Goal: Find specific page/section: Find specific page/section

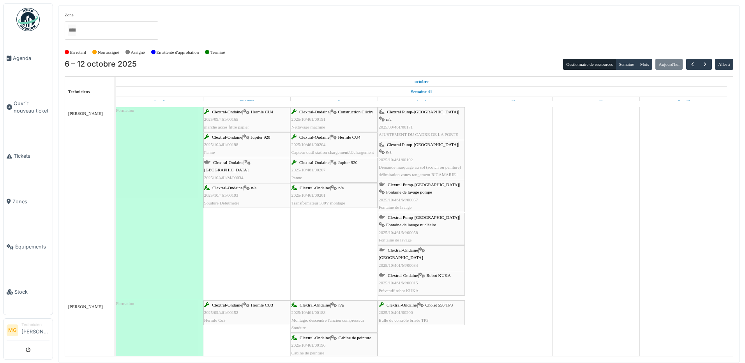
click at [426, 229] on div "Clextral Pump-[GEOGRAPHIC_DATA] | Fontaine de lavage nucléaire 2025/10/461/M/00…" at bounding box center [420, 229] width 85 height 30
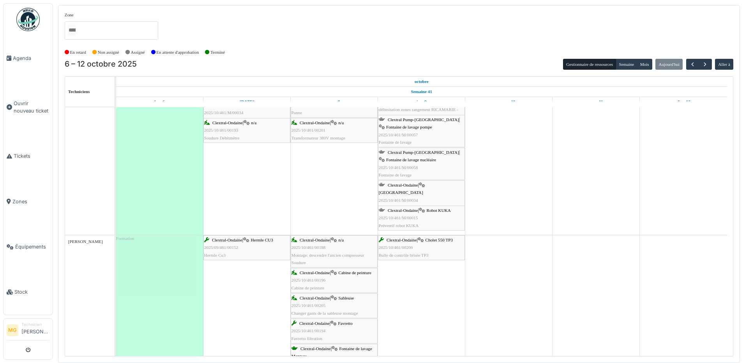
click at [355, 284] on div "Clextral-Ondaine | Cabine de peinture 2025/10/461/00196 Cabine de peinture" at bounding box center [333, 280] width 85 height 23
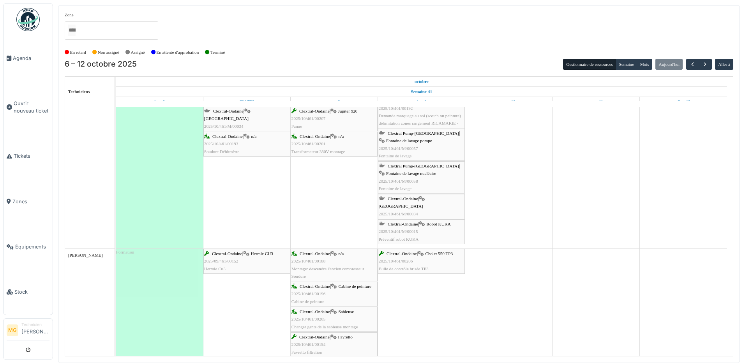
scroll to position [0, 0]
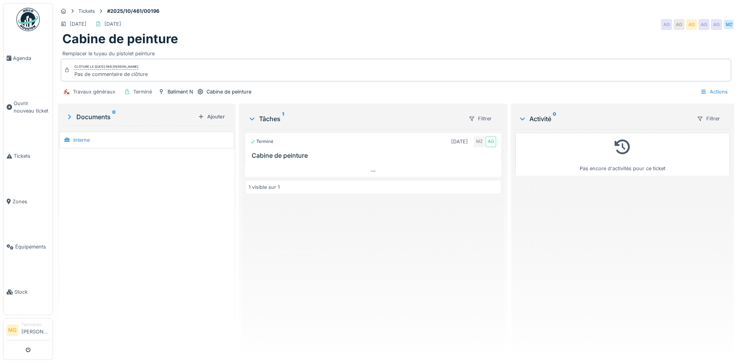
click at [291, 157] on h3 "Cabine de peinture" at bounding box center [375, 155] width 246 height 7
